Goal: Register for event/course

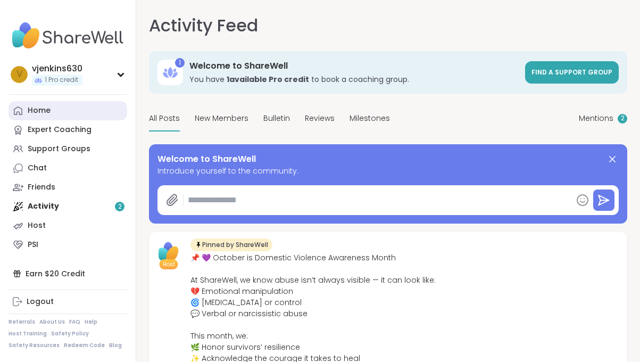
click at [51, 106] on link "Home" at bounding box center [68, 110] width 119 height 19
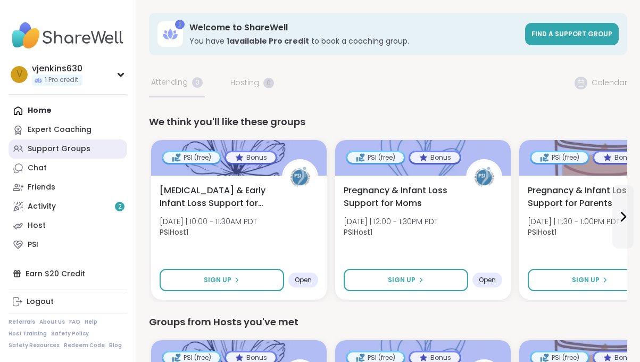
click at [60, 145] on div "Support Groups" at bounding box center [59, 149] width 63 height 11
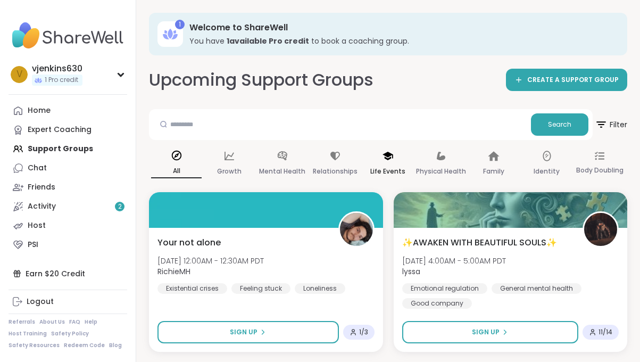
click at [398, 171] on p "Life Events" at bounding box center [387, 171] width 35 height 13
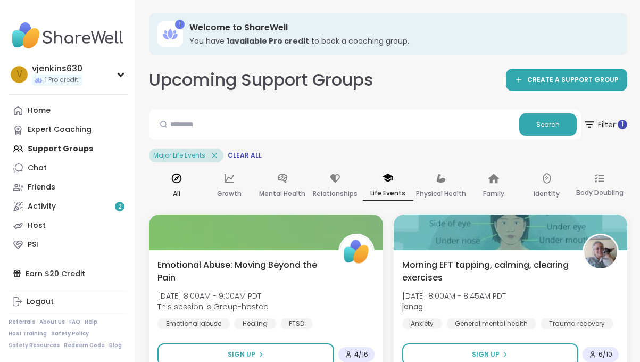
click at [179, 187] on p "All" at bounding box center [176, 193] width 7 height 13
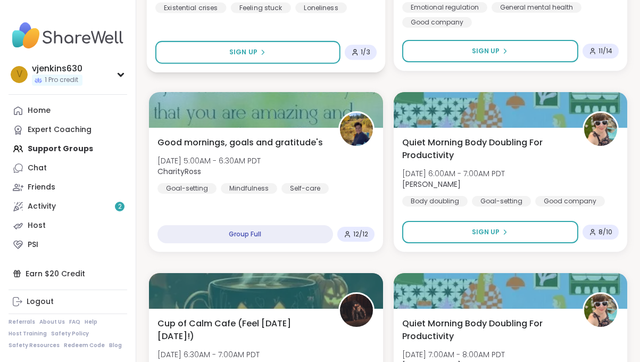
scroll to position [75, 0]
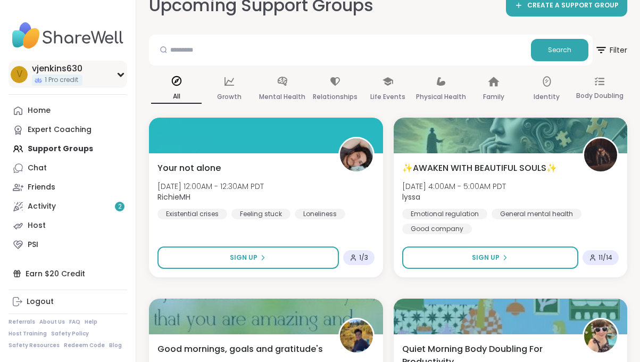
click at [118, 78] on div "v vjenkins630 1 Pro credit" at bounding box center [68, 74] width 119 height 27
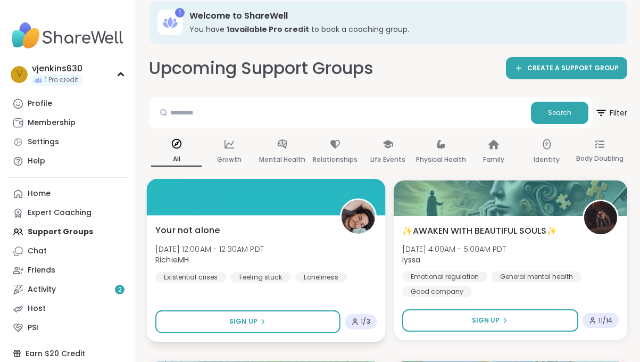
scroll to position [0, 0]
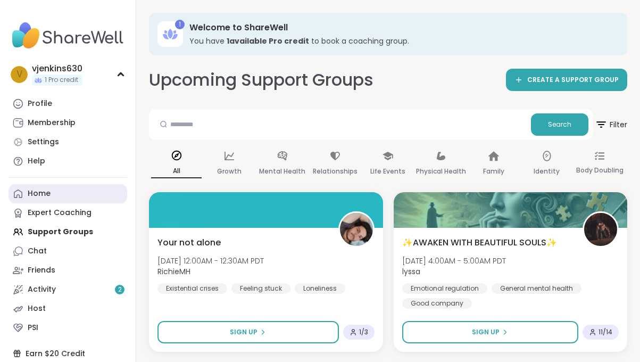
click at [50, 196] on link "Home" at bounding box center [68, 193] width 119 height 19
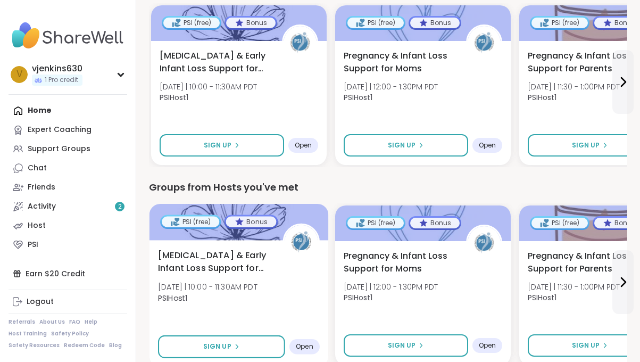
scroll to position [144, 0]
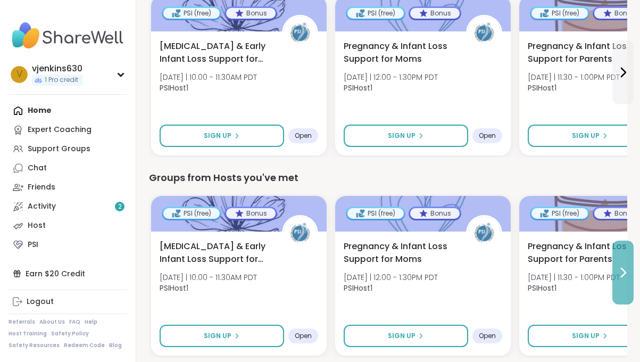
click at [624, 269] on icon at bounding box center [624, 272] width 4 height 9
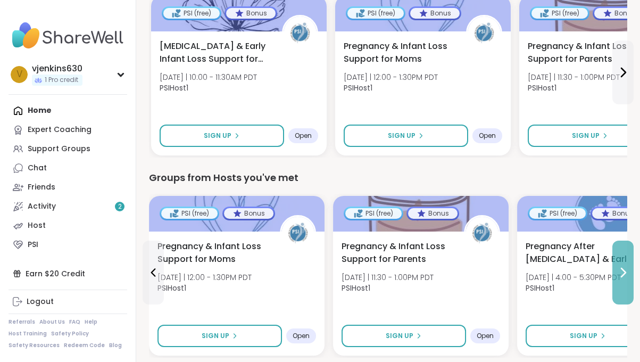
click at [624, 268] on icon at bounding box center [623, 272] width 13 height 13
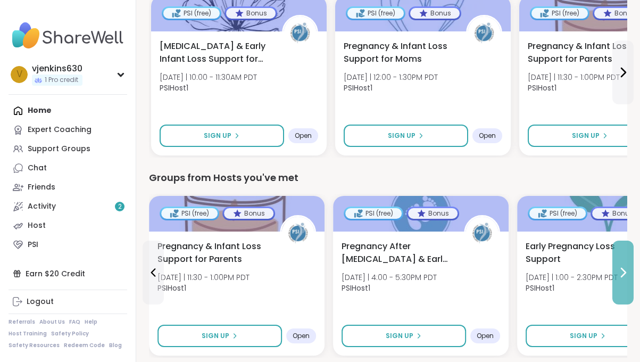
click at [624, 267] on icon at bounding box center [623, 272] width 13 height 13
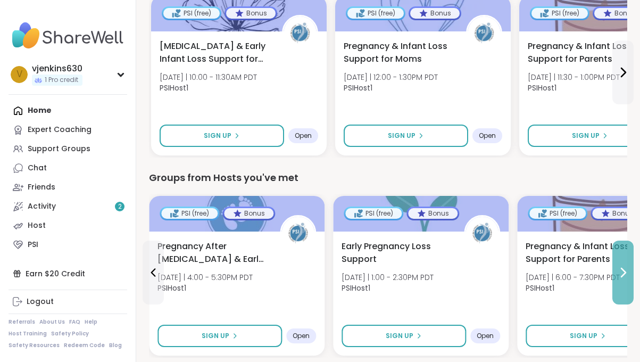
click at [624, 268] on icon at bounding box center [623, 272] width 13 height 13
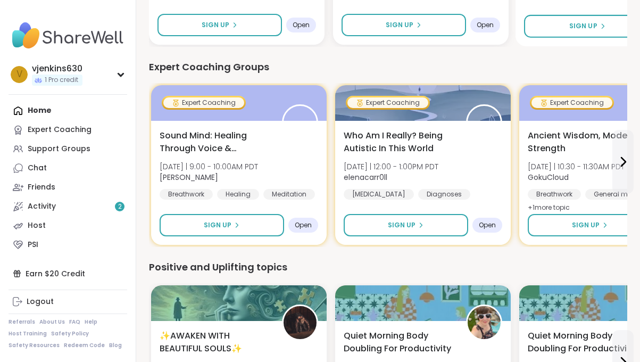
scroll to position [449, 0]
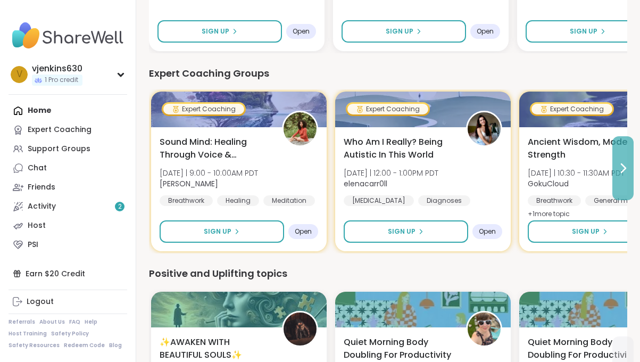
click at [626, 176] on button at bounding box center [623, 168] width 21 height 64
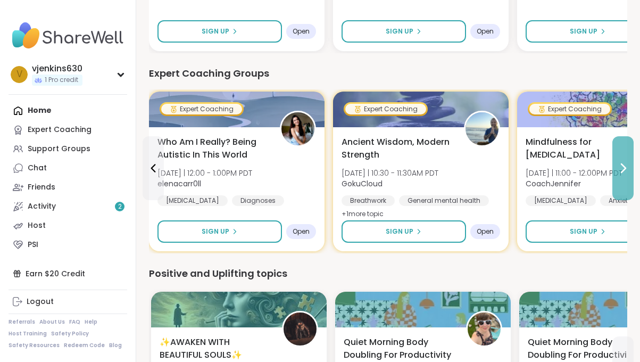
click at [629, 181] on button at bounding box center [623, 168] width 21 height 64
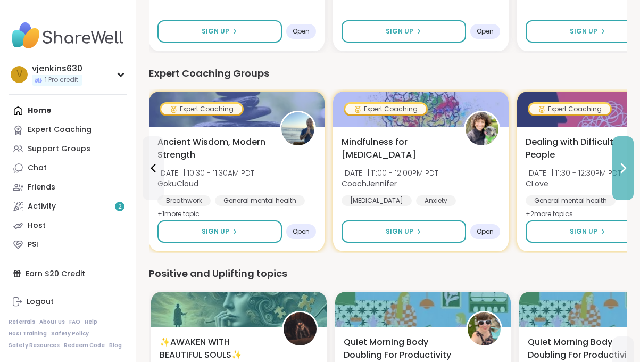
click at [631, 183] on button at bounding box center [623, 168] width 21 height 64
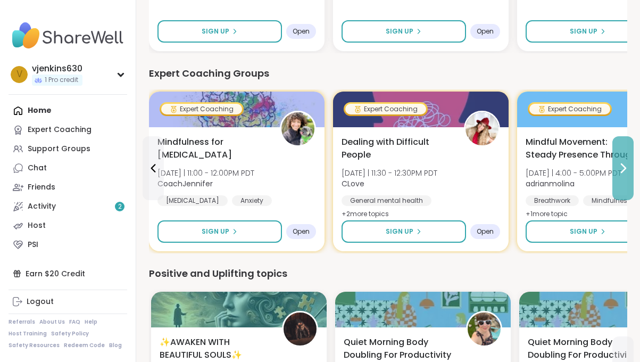
click at [631, 183] on button at bounding box center [623, 168] width 21 height 64
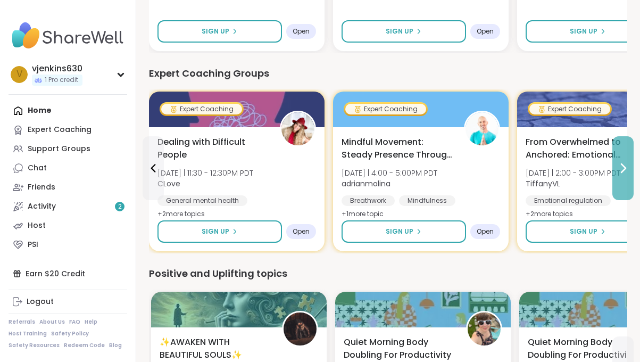
click at [632, 185] on button at bounding box center [623, 168] width 21 height 64
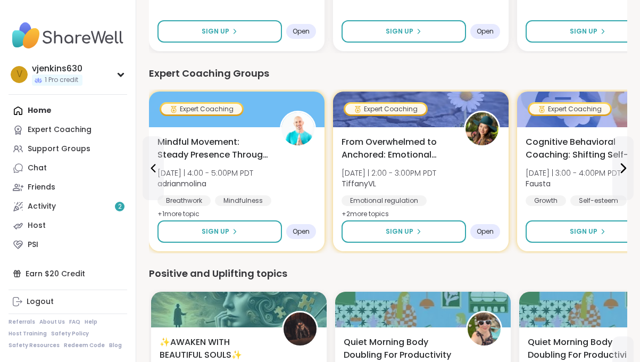
click at [637, 187] on div "1 Welcome to ShareWell You have 1 available Pro credit to book a coaching group…" at bounding box center [388, 220] width 504 height 1338
click at [625, 169] on icon at bounding box center [624, 168] width 4 height 9
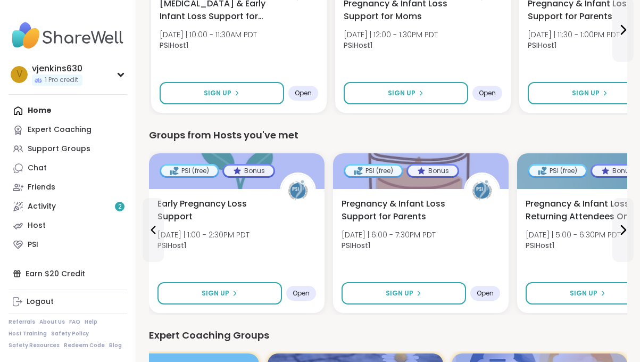
scroll to position [0, 0]
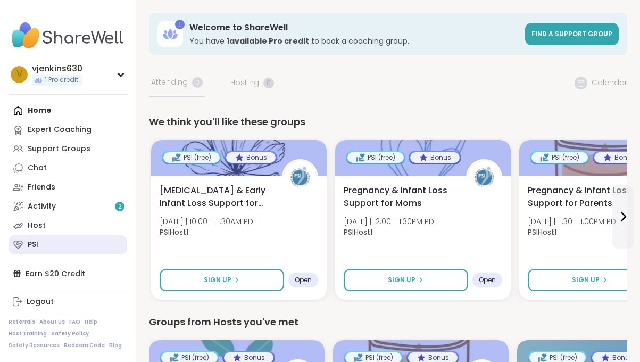
click at [56, 241] on link "PSI" at bounding box center [68, 244] width 119 height 19
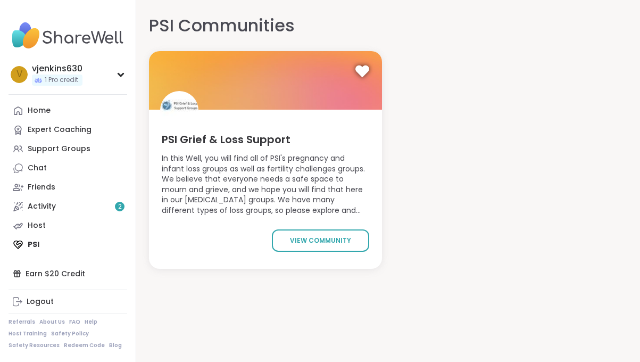
scroll to position [11, 0]
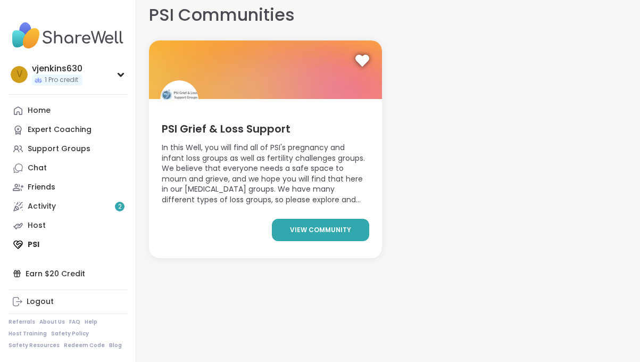
click at [310, 232] on span "view community" at bounding box center [320, 230] width 61 height 10
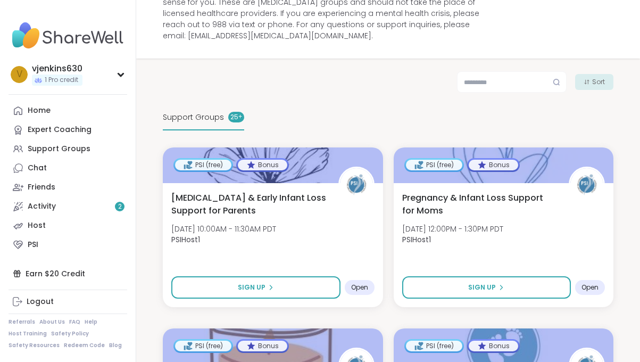
scroll to position [152, 0]
click at [232, 111] on div "25 +" at bounding box center [236, 116] width 16 height 11
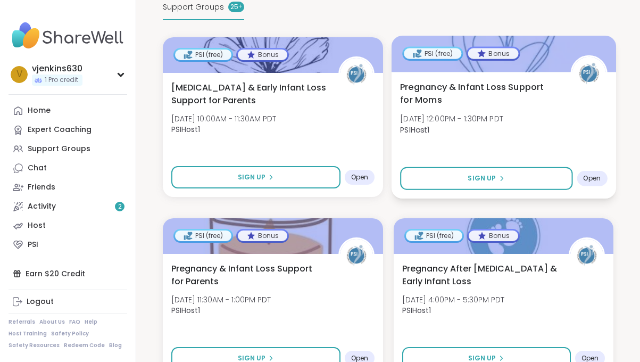
scroll to position [258, 0]
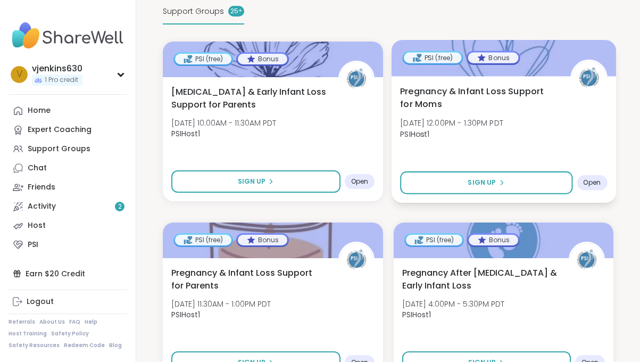
click at [492, 85] on span "Pregnancy & Infant Loss Support for Moms" at bounding box center [479, 98] width 158 height 26
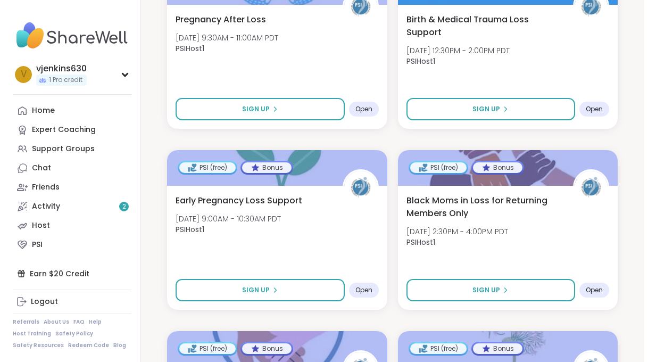
scroll to position [1417, 0]
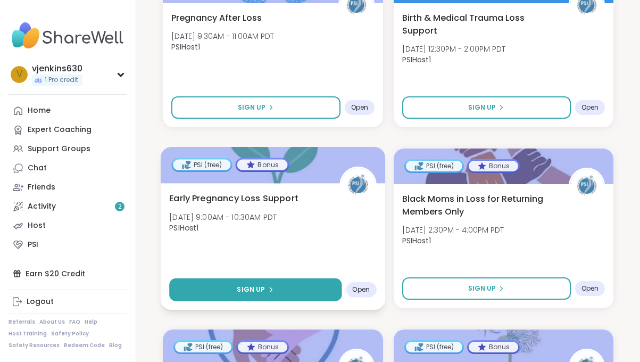
click at [302, 278] on button "Sign Up" at bounding box center [255, 289] width 172 height 23
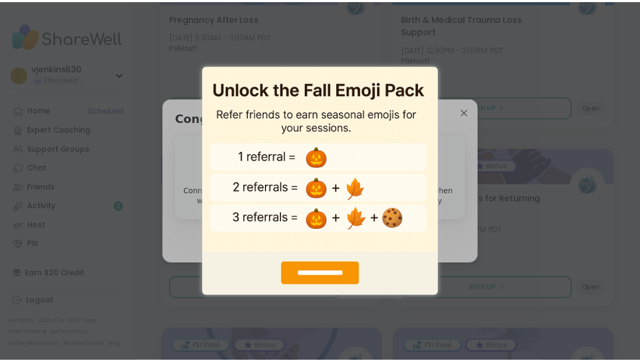
scroll to position [0, 0]
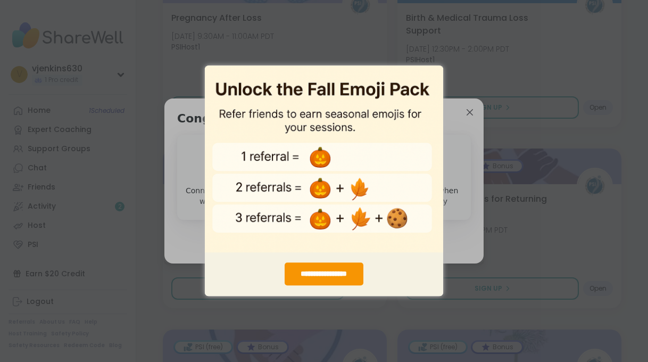
click at [450, 177] on div "**********" at bounding box center [324, 181] width 648 height 362
click at [316, 266] on div "**********" at bounding box center [324, 274] width 78 height 23
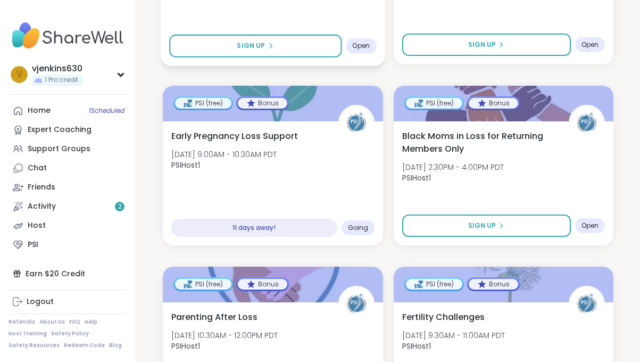
scroll to position [1492, 0]
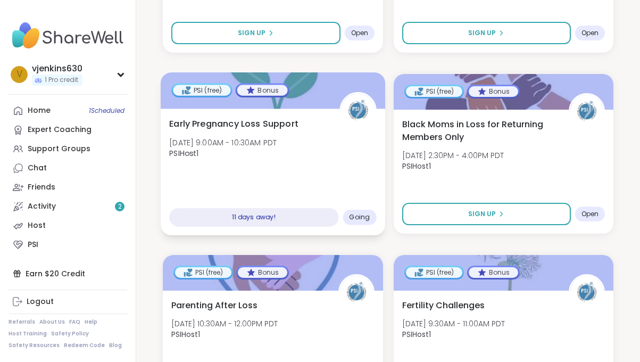
click at [292, 208] on div "11 days away!" at bounding box center [253, 217] width 169 height 19
click at [360, 213] on span "Going" at bounding box center [359, 217] width 21 height 9
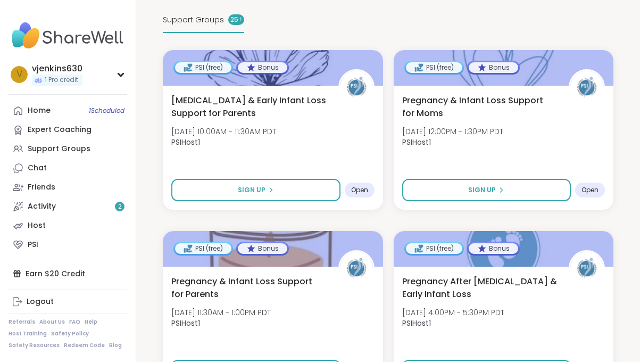
scroll to position [241, 0]
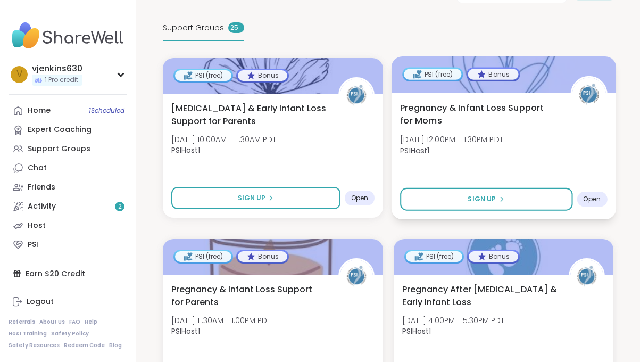
click at [477, 101] on span "Pregnancy & Infant Loss Support for Moms" at bounding box center [479, 114] width 158 height 26
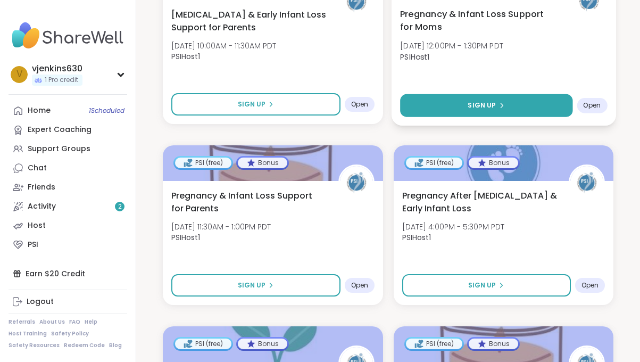
scroll to position [337, 0]
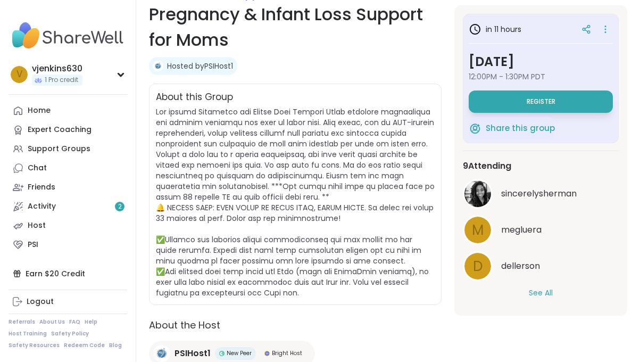
scroll to position [167, 0]
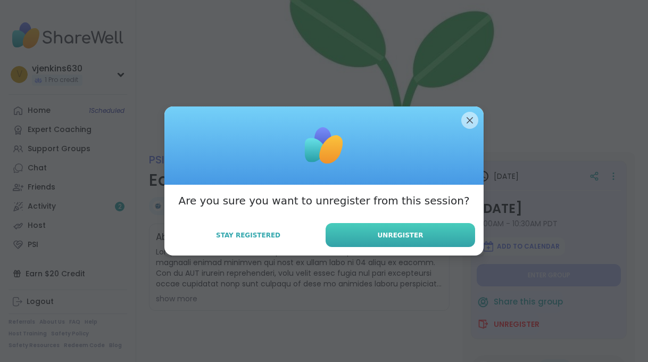
click at [384, 233] on span "Unregister" at bounding box center [401, 235] width 46 height 10
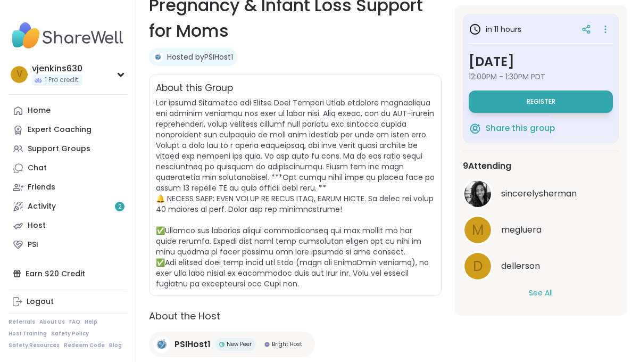
scroll to position [184, 0]
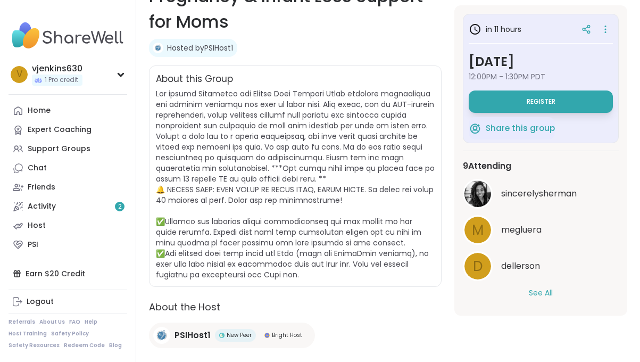
click at [542, 295] on button "See All" at bounding box center [541, 292] width 24 height 11
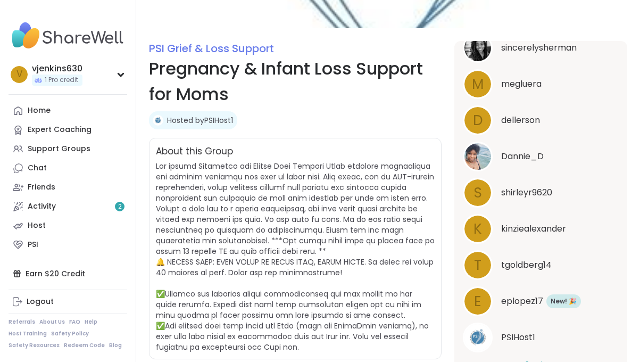
scroll to position [0, 0]
